Goal: Transaction & Acquisition: Purchase product/service

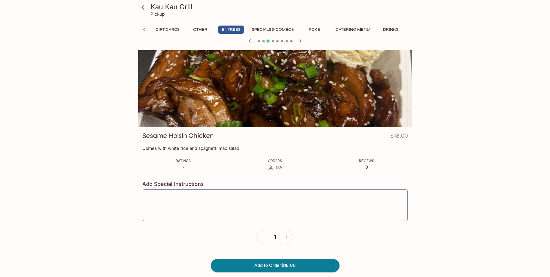
scroll to position [0, 4]
click at [225, 26] on button "Entrees" at bounding box center [228, 30] width 26 height 8
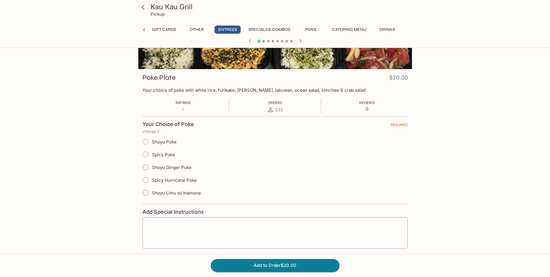
scroll to position [0, 0]
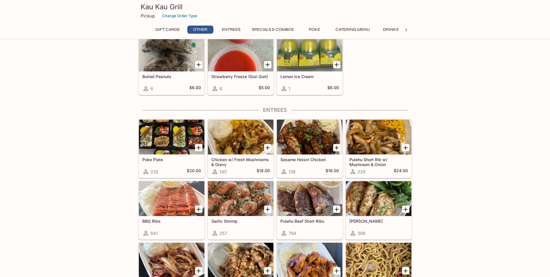
scroll to position [289, 0]
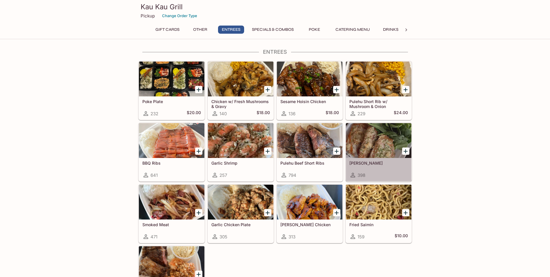
click at [364, 142] on div at bounding box center [379, 140] width 66 height 35
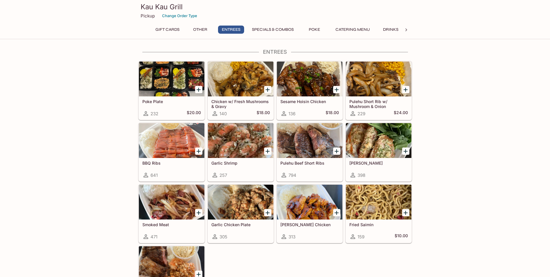
scroll to position [318, 0]
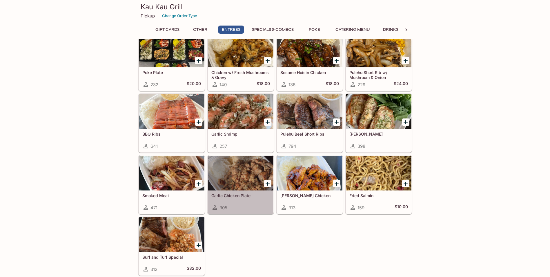
click at [247, 167] on div at bounding box center [241, 172] width 66 height 35
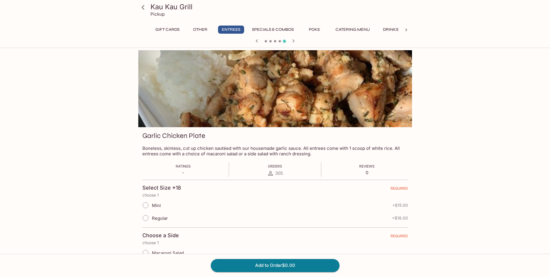
scroll to position [58, 0]
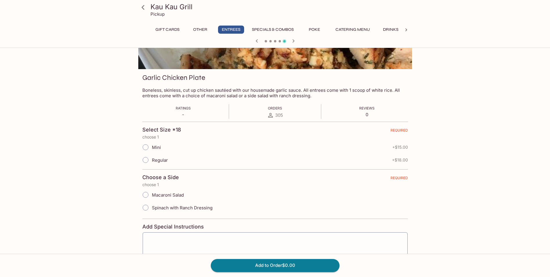
click at [146, 162] on input "Regular" at bounding box center [146, 160] width 12 height 12
radio input "true"
click at [148, 196] on input "Macaroni Salad" at bounding box center [146, 195] width 12 height 12
radio input "true"
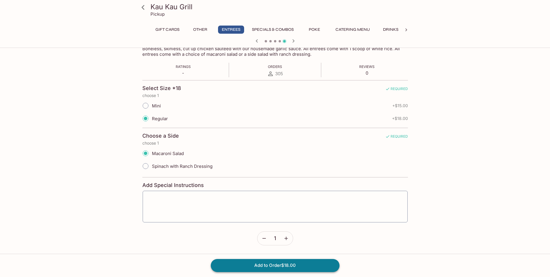
click at [288, 266] on button "Add to Order $18.00" at bounding box center [275, 265] width 129 height 13
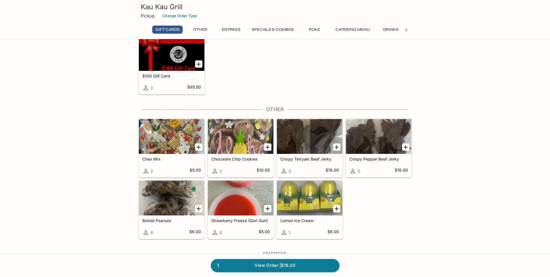
scroll to position [116, 0]
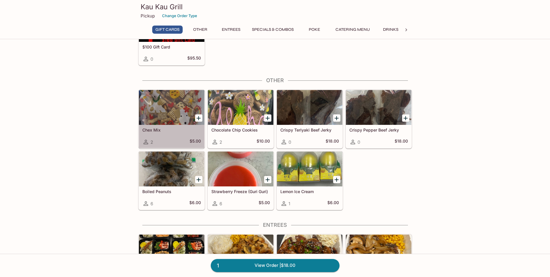
click at [166, 104] on div at bounding box center [172, 107] width 66 height 35
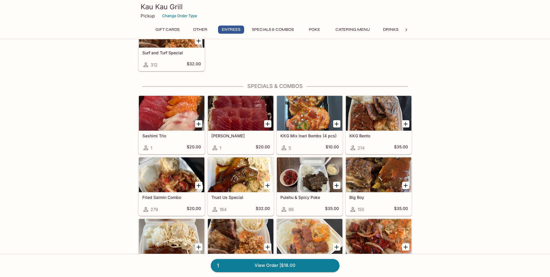
scroll to position [609, 0]
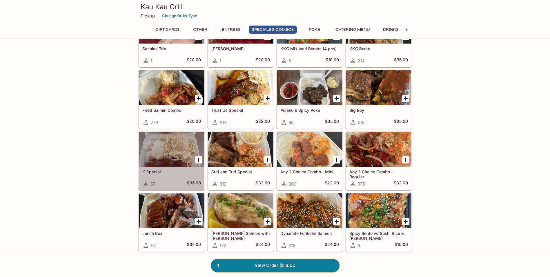
click at [164, 151] on div at bounding box center [172, 149] width 66 height 35
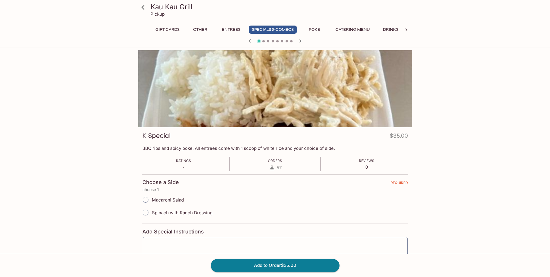
scroll to position [52, 0]
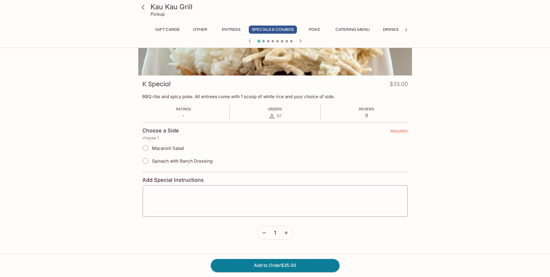
scroll to position [173, 0]
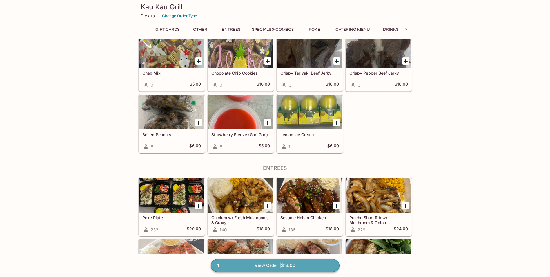
click at [301, 262] on link "1 View Order | $18.00" at bounding box center [275, 265] width 129 height 13
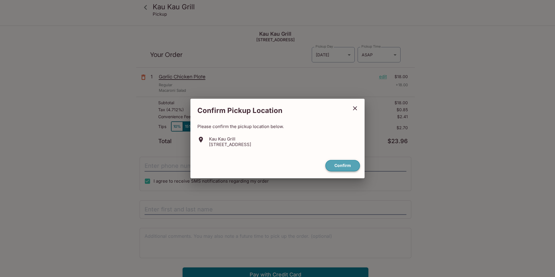
click at [344, 165] on button "Confirm" at bounding box center [342, 165] width 35 height 11
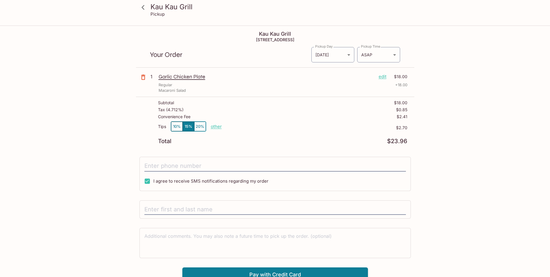
click at [173, 128] on button "10%" at bounding box center [177, 127] width 12 height 10
click at [189, 128] on button "15%" at bounding box center [189, 127] width 12 height 10
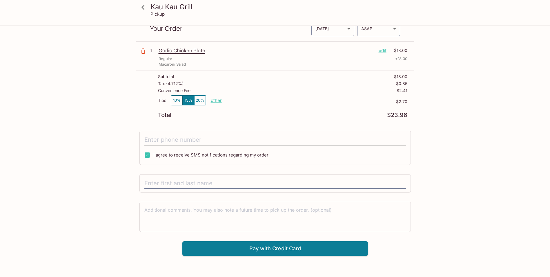
click at [292, 140] on input "tel" at bounding box center [275, 139] width 262 height 11
type input "[PHONE_NUMBER]"
click at [226, 183] on input "text" at bounding box center [275, 183] width 262 height 11
type input "[PERSON_NAME]"
click at [303, 245] on button "Pay with Credit Card" at bounding box center [275, 248] width 186 height 15
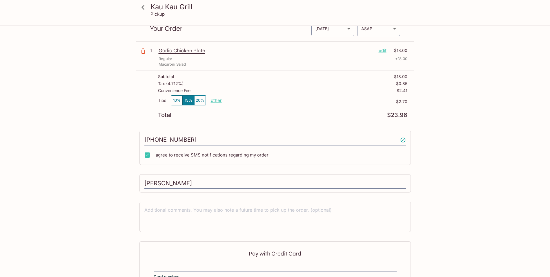
scroll to position [92, 0]
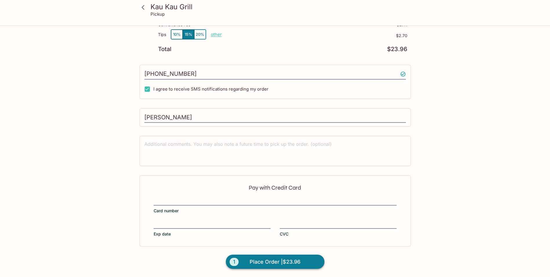
click at [259, 264] on span "Place Order | $23.96" at bounding box center [275, 261] width 51 height 9
click at [299, 259] on span "Place Order | $23.96" at bounding box center [275, 261] width 51 height 9
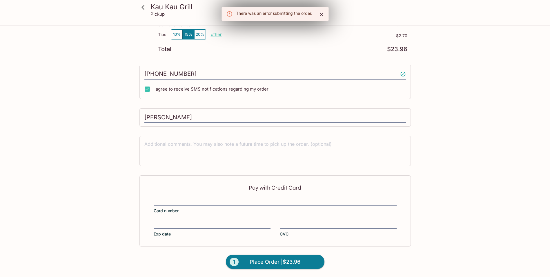
click at [323, 14] on icon "Close" at bounding box center [322, 15] width 6 height 6
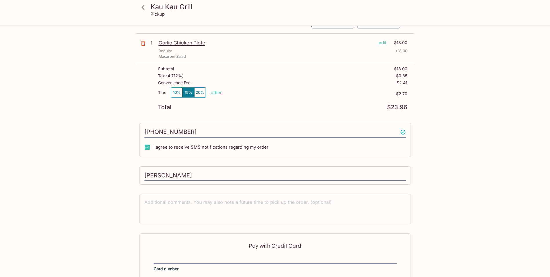
scroll to position [0, 0]
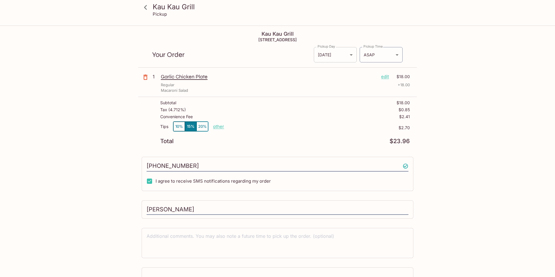
click at [329, 55] on body "Kau Kau Grill Pickup Kau Kau Grill [STREET_ADDRESS] Your Order Pickup Day [DATE…" at bounding box center [277, 164] width 555 height 277
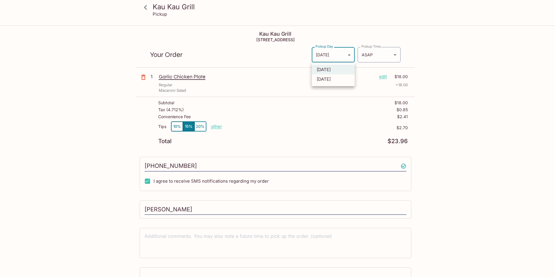
click at [379, 55] on div at bounding box center [277, 138] width 555 height 277
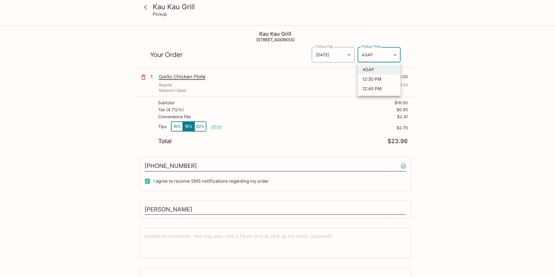
click at [396, 53] on body "Kau Kau Grill Pickup Kau Kau Grill [STREET_ADDRESS] Your Order Pickup Day [DATE…" at bounding box center [277, 164] width 555 height 277
click at [372, 80] on li "12:30 PM" at bounding box center [378, 79] width 43 height 10
type input "[DATE]T22:30:53.000000Z"
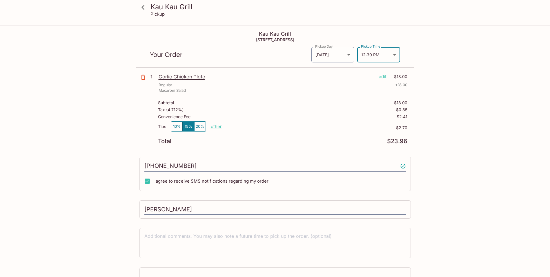
click at [488, 133] on div "Kau Kau Grill Pickup Kau Kau Grill [STREET_ADDRESS] Your Order Pickup Day [DATE…" at bounding box center [275, 164] width 550 height 277
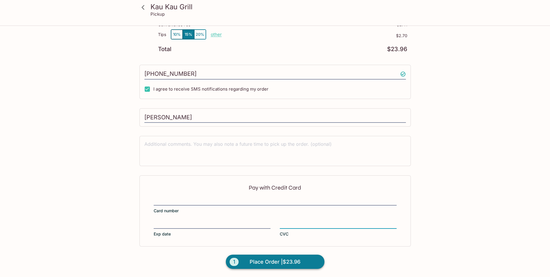
click at [316, 261] on button "1 Place Order | $23.96" at bounding box center [275, 261] width 99 height 15
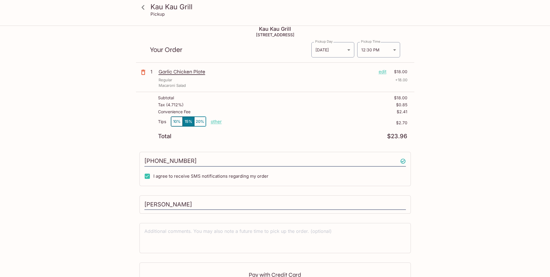
scroll to position [0, 0]
